Goal: Find specific page/section: Find specific page/section

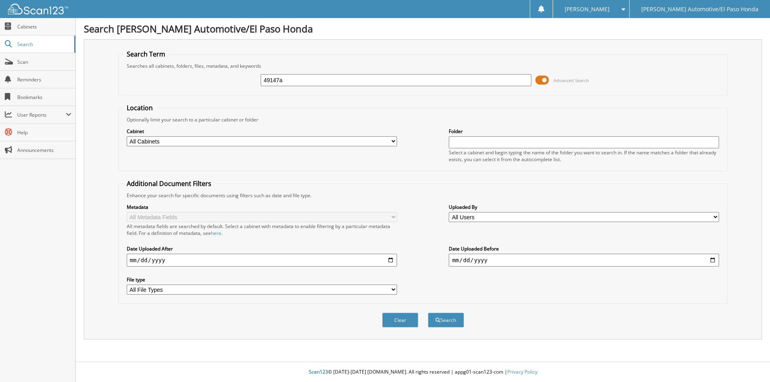
type input "49147a"
click at [428, 313] on button "Search" at bounding box center [446, 320] width 36 height 15
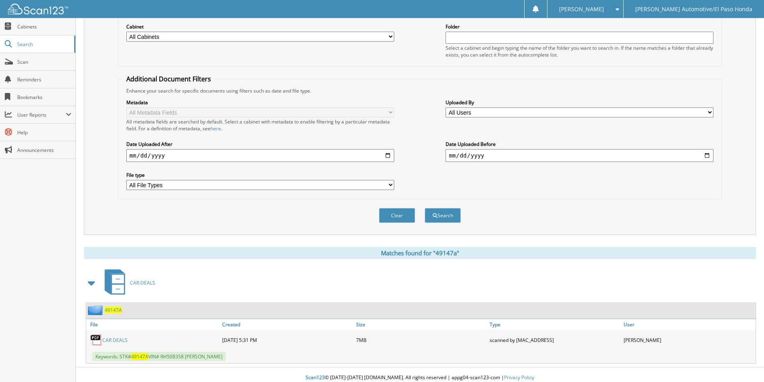
scroll to position [111, 0]
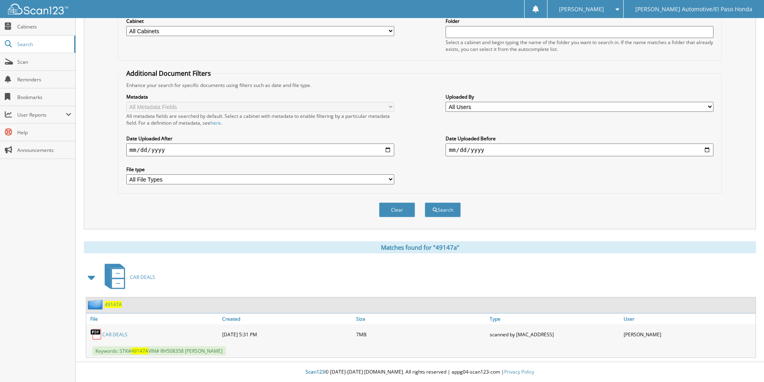
click at [115, 335] on link "CAR DEALS" at bounding box center [114, 334] width 25 height 7
